Goal: Obtain resource: Obtain resource

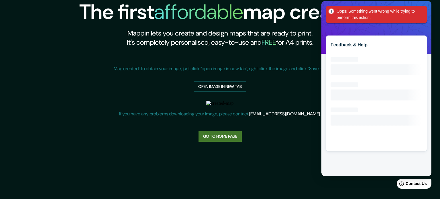
click at [423, 13] on div "Oops! Something went wrong while trying to perform this action." at bounding box center [376, 14] width 101 height 17
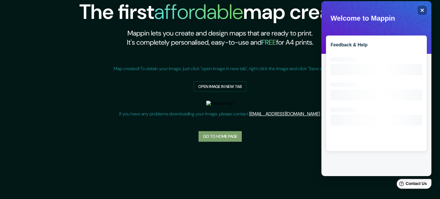
click at [216, 137] on link "Go to home page" at bounding box center [220, 136] width 43 height 11
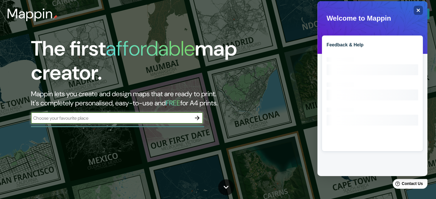
click at [99, 111] on div "The first affordable map creator. Mappin lets you create and design maps that a…" at bounding box center [140, 83] width 262 height 93
click at [102, 115] on input "text" at bounding box center [111, 118] width 160 height 7
type input "ica-[GEOGRAPHIC_DATA]"
click at [419, 11] on icon "Close" at bounding box center [418, 10] width 4 height 4
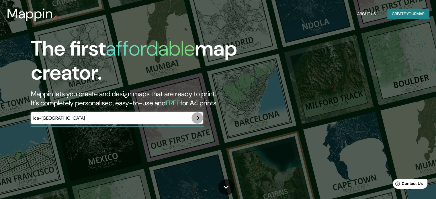
click at [198, 121] on button "button" at bounding box center [196, 117] width 11 height 11
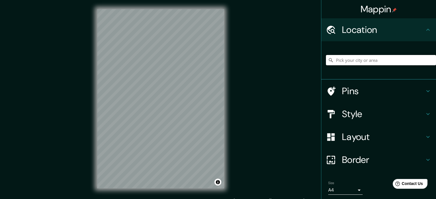
click at [335, 59] on input "Pick your city or area" at bounding box center [381, 60] width 110 height 10
type input "Calle Ica, [GEOGRAPHIC_DATA], [GEOGRAPHIC_DATA], [GEOGRAPHIC_DATA]"
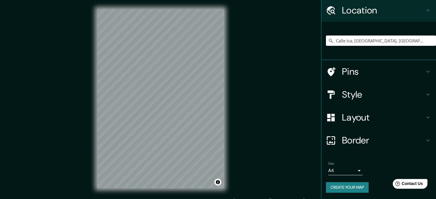
scroll to position [19, 0]
click at [355, 186] on button "Create your map" at bounding box center [347, 187] width 43 height 11
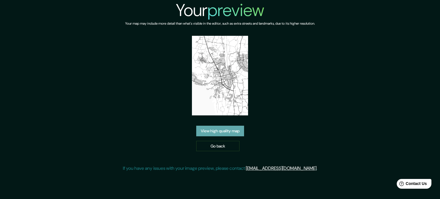
click at [213, 133] on link "View high quality map" at bounding box center [220, 131] width 48 height 11
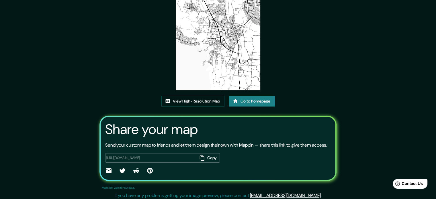
scroll to position [63, 0]
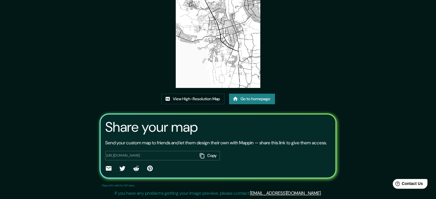
click at [217, 55] on img at bounding box center [218, 27] width 85 height 119
click at [207, 158] on button "Copy" at bounding box center [208, 155] width 22 height 9
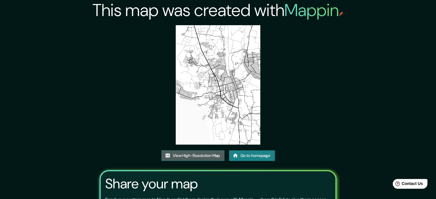
click at [198, 156] on link "View High-Resolution Map" at bounding box center [192, 155] width 63 height 11
